Goal: Information Seeking & Learning: Learn about a topic

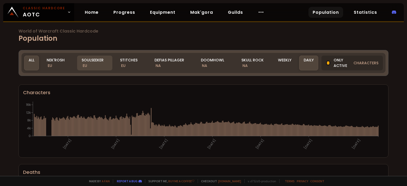
click at [94, 64] on div "Soulseeker EU" at bounding box center [95, 63] width 36 height 15
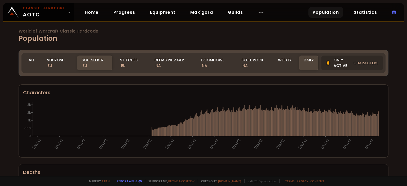
click at [309, 44] on div "World of Warcraft Classic Hardcode Population Realm Soulseeker All Nek'Rosh EU …" at bounding box center [203, 88] width 407 height 176
click at [308, 64] on div "Daily" at bounding box center [308, 63] width 19 height 15
click at [281, 69] on div "Weekly" at bounding box center [285, 63] width 23 height 15
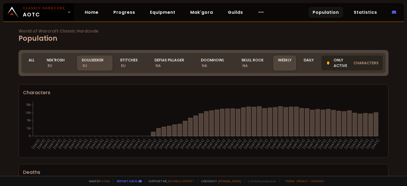
click at [337, 61] on div "Only active characters" at bounding box center [353, 63] width 62 height 15
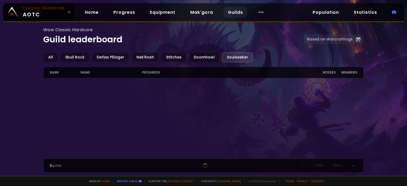
click at [18, 47] on div "Wow Classic Hardcore Guild leaderboard Based on Warcraftlogs All Skull Rock Def…" at bounding box center [203, 88] width 407 height 176
click at [225, 58] on div "Soulseeker" at bounding box center [237, 57] width 31 height 10
click at [183, 60] on div "All Skull Rock Defias Pillager Nek'Rosh Stitches Doomhowl Soulseeker" at bounding box center [203, 57] width 321 height 10
click at [48, 58] on div "All" at bounding box center [50, 57] width 15 height 10
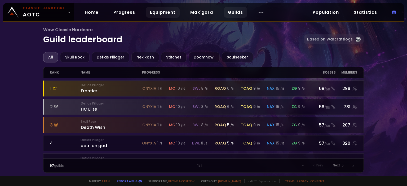
click at [166, 9] on link "Equipment" at bounding box center [163, 12] width 34 height 11
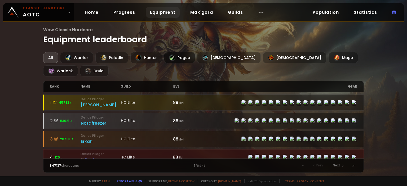
click at [185, 59] on div "Rogue" at bounding box center [179, 57] width 31 height 11
